Goal: Transaction & Acquisition: Purchase product/service

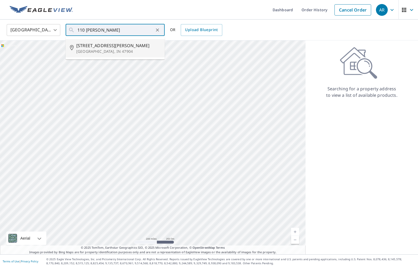
click at [102, 28] on input "110 [PERSON_NAME]" at bounding box center [115, 29] width 76 height 15
click at [123, 46] on span "110 [PERSON_NAME] Dr" at bounding box center [118, 45] width 84 height 6
type input "[STREET_ADDRESS][PERSON_NAME][PERSON_NAME]"
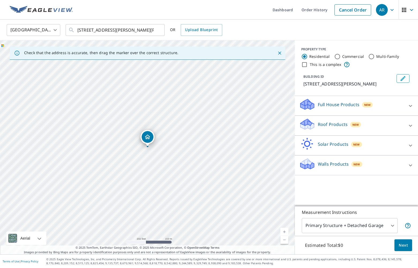
click at [338, 126] on p "Roof Products" at bounding box center [333, 124] width 30 height 6
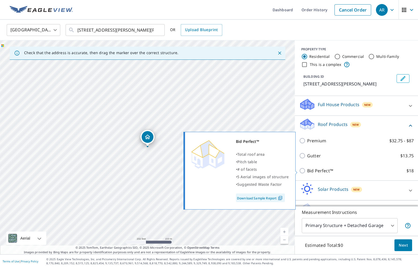
click at [318, 173] on p "Bid Perfect™" at bounding box center [320, 170] width 26 height 6
click at [307, 173] on input "Bid Perfect™ $18" at bounding box center [303, 170] width 8 height 6
checkbox input "true"
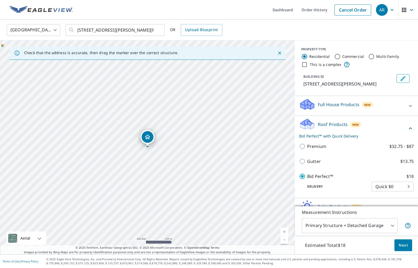
click at [408, 245] on button "Next" at bounding box center [403, 245] width 18 height 12
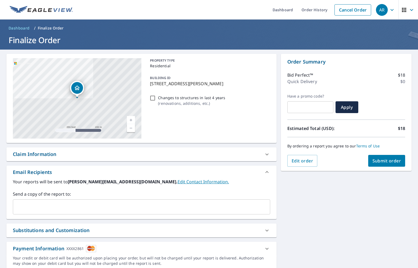
click at [390, 165] on button "Submit order" at bounding box center [386, 161] width 37 height 12
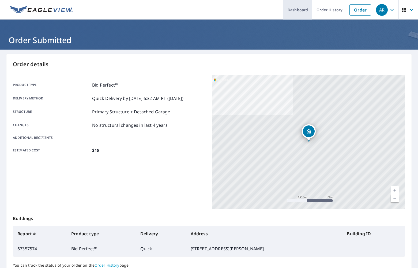
click at [301, 9] on link "Dashboard" at bounding box center [297, 10] width 29 height 20
